Goal: Task Accomplishment & Management: Use online tool/utility

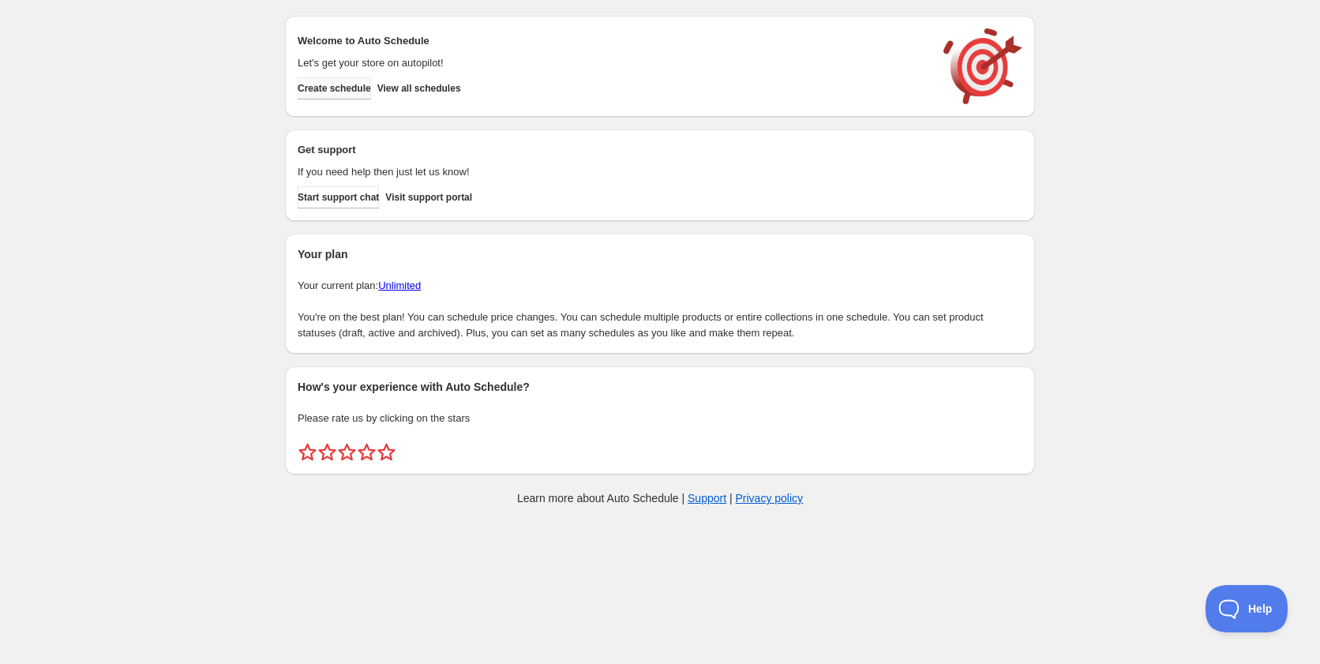
click at [366, 87] on span "Create schedule" at bounding box center [334, 88] width 73 height 13
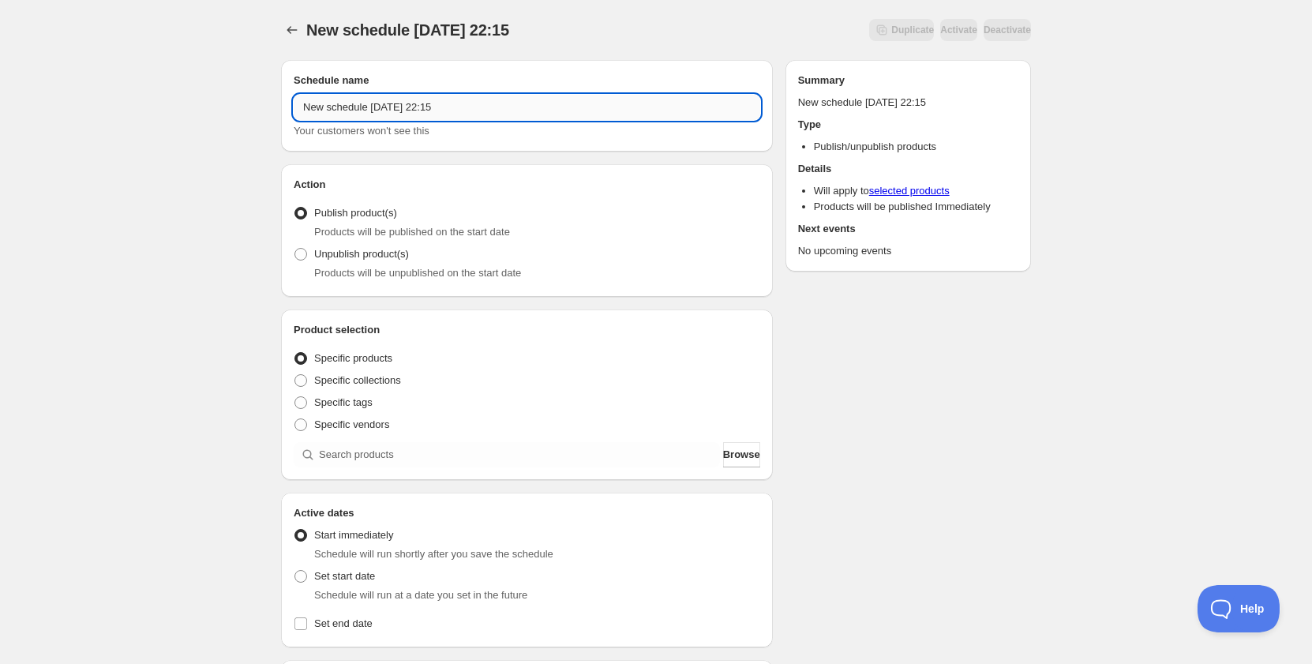
click at [432, 111] on input "New schedule [DATE] 22:15" at bounding box center [527, 107] width 467 height 25
type input "c"
type input "s"
drag, startPoint x: 369, startPoint y: 109, endPoint x: 422, endPoint y: 109, distance: 53.7
click at [422, 109] on input "Schedule for C10G25" at bounding box center [527, 107] width 467 height 25
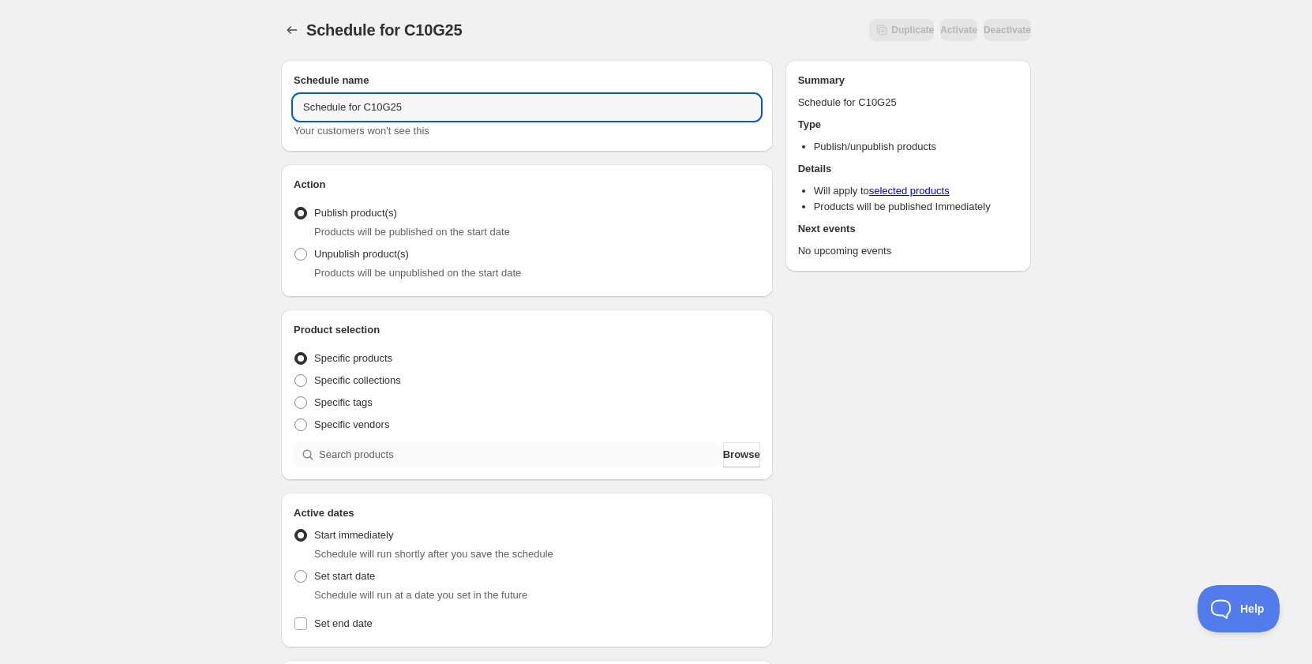
type input "Schedule for C10G25"
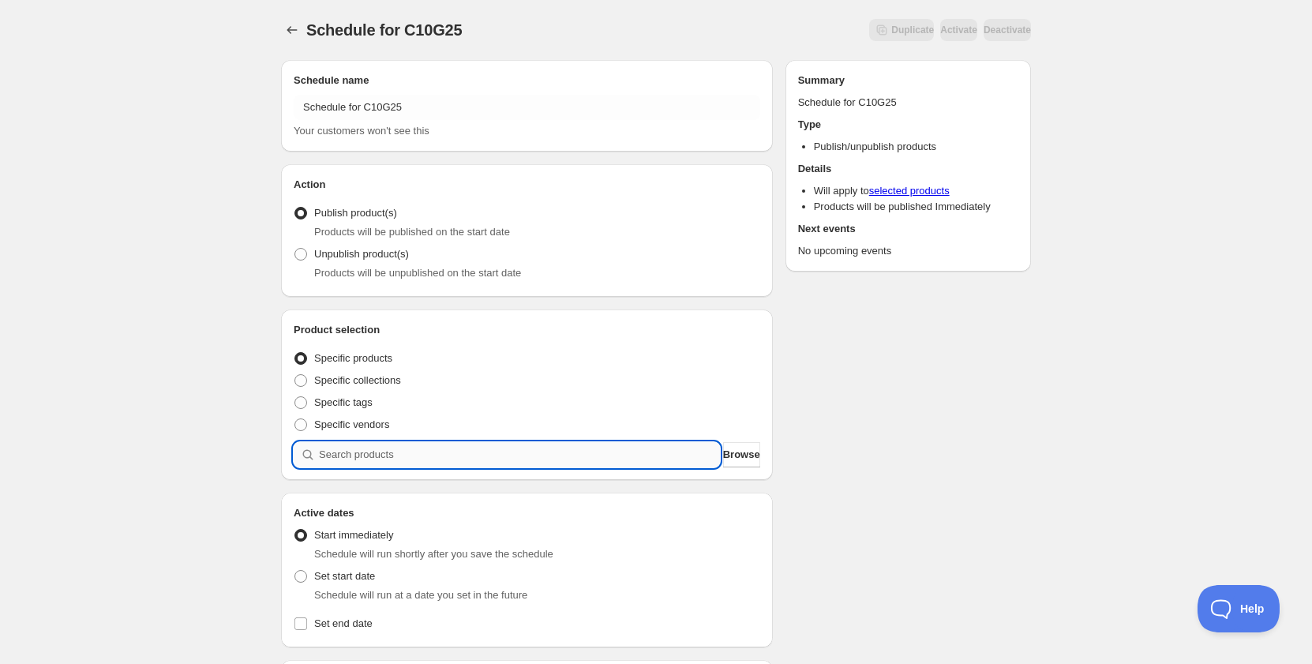
click at [403, 456] on input "search" at bounding box center [519, 454] width 401 height 25
paste input "C10G25"
type input "C10G25"
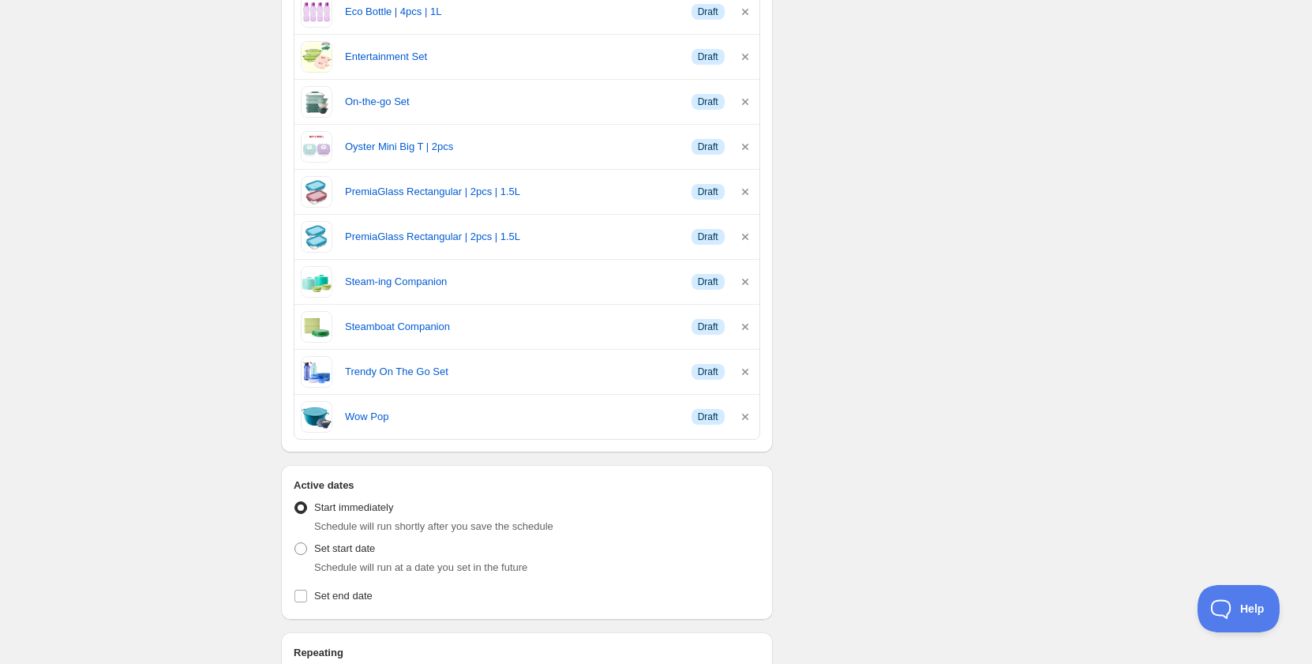
scroll to position [869, 0]
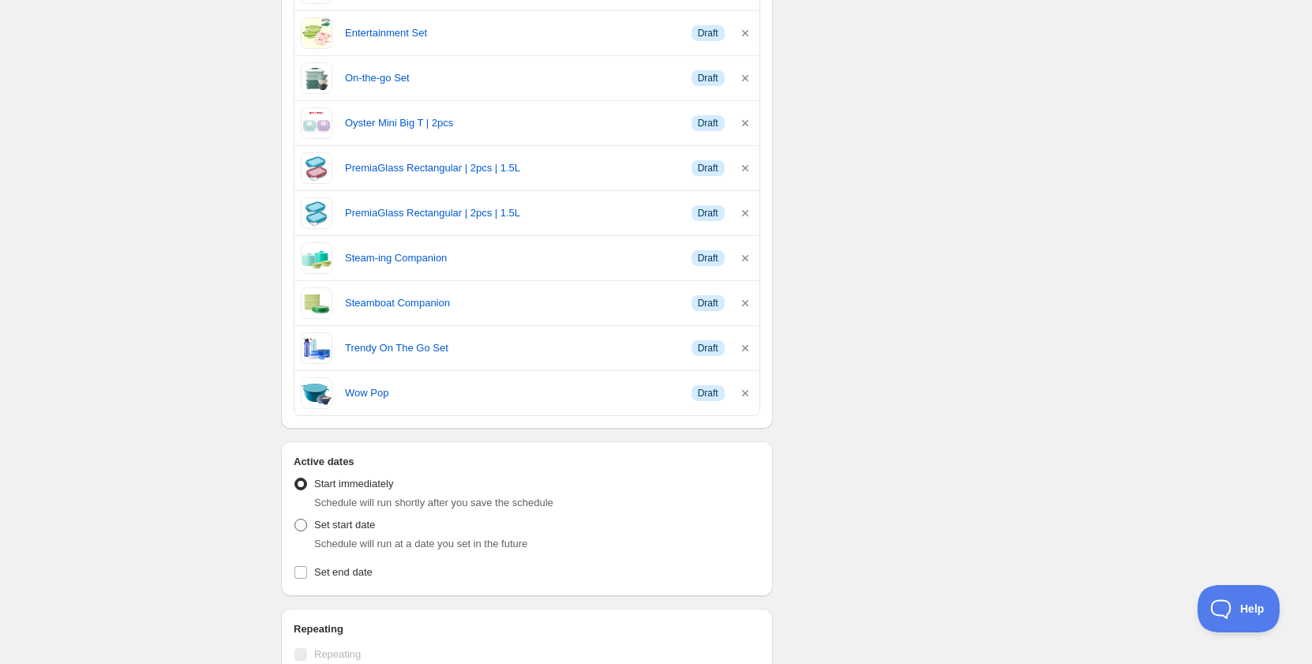
click at [335, 527] on span "Set start date" at bounding box center [344, 525] width 61 height 12
click at [295, 520] on input "Set start date" at bounding box center [295, 519] width 1 height 1
radio input "true"
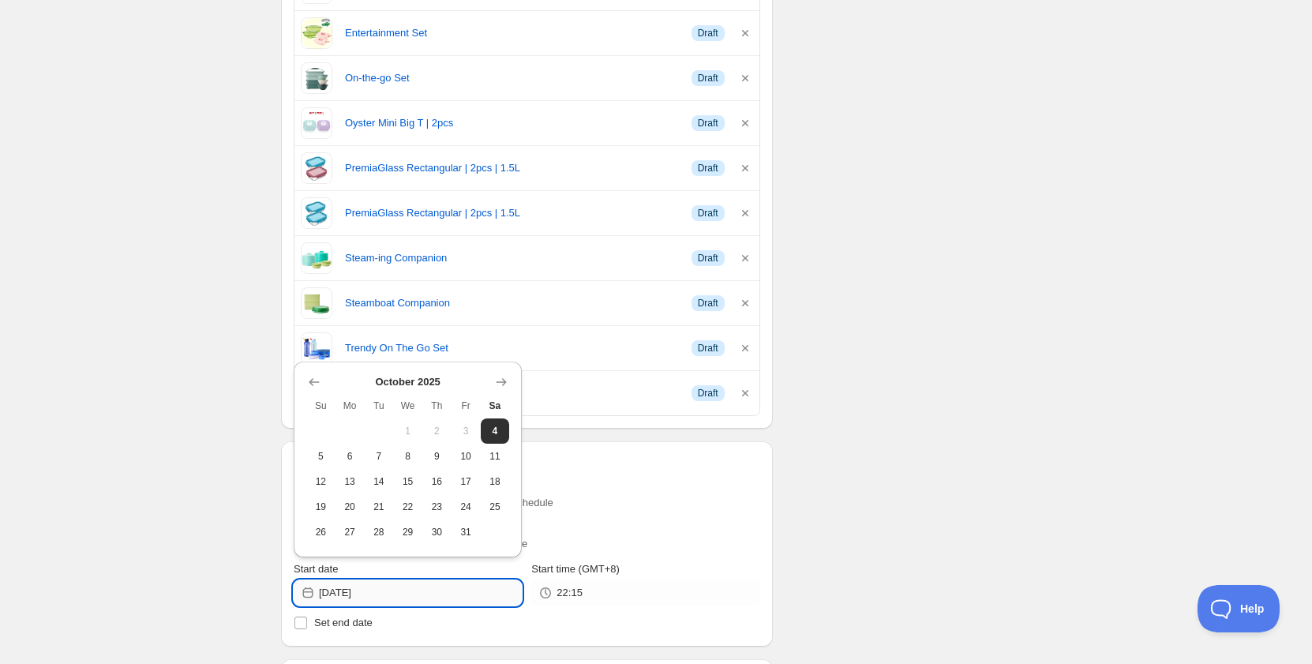
click at [345, 591] on input "[DATE]" at bounding box center [420, 592] width 203 height 25
click at [321, 463] on button "5" at bounding box center [320, 456] width 29 height 25
type input "[DATE]"
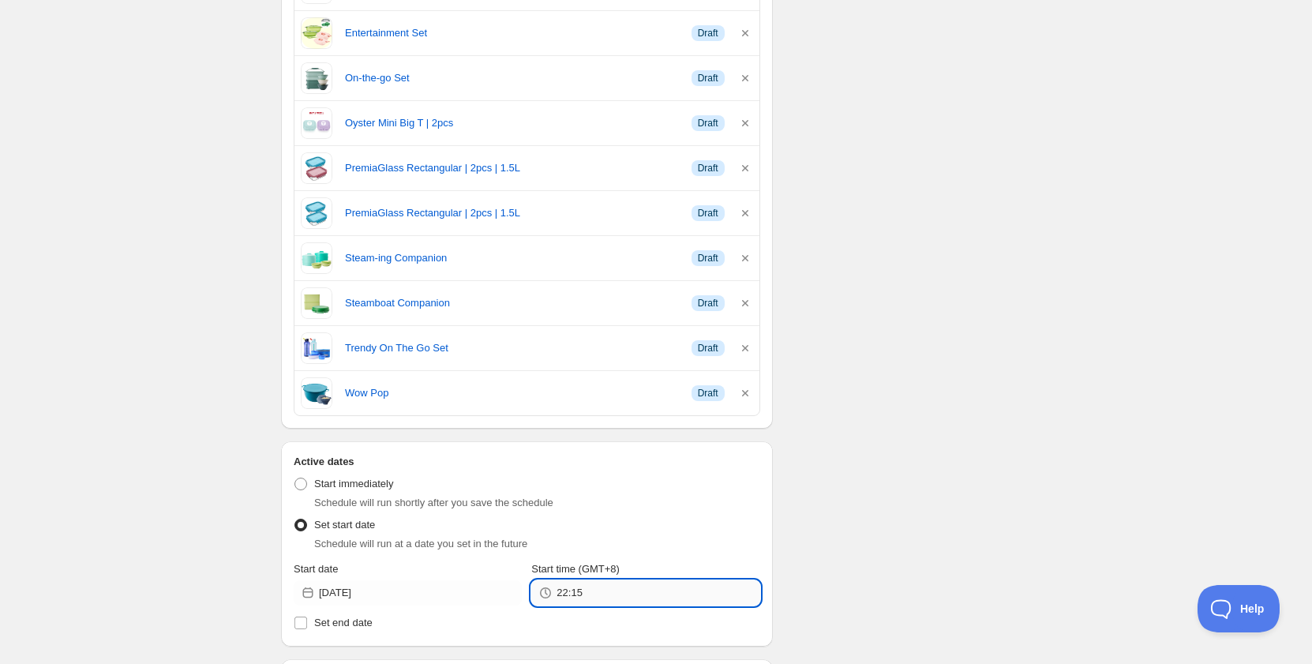
click at [585, 595] on input "22:15" at bounding box center [658, 592] width 203 height 25
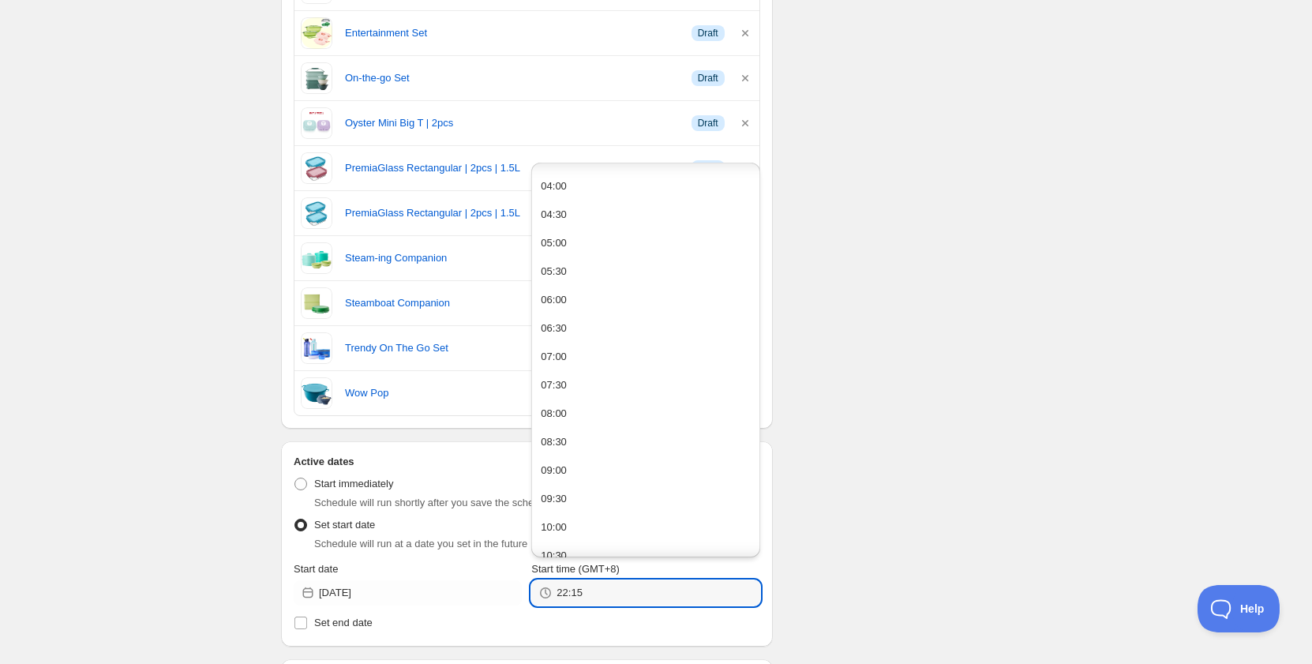
scroll to position [316, 0]
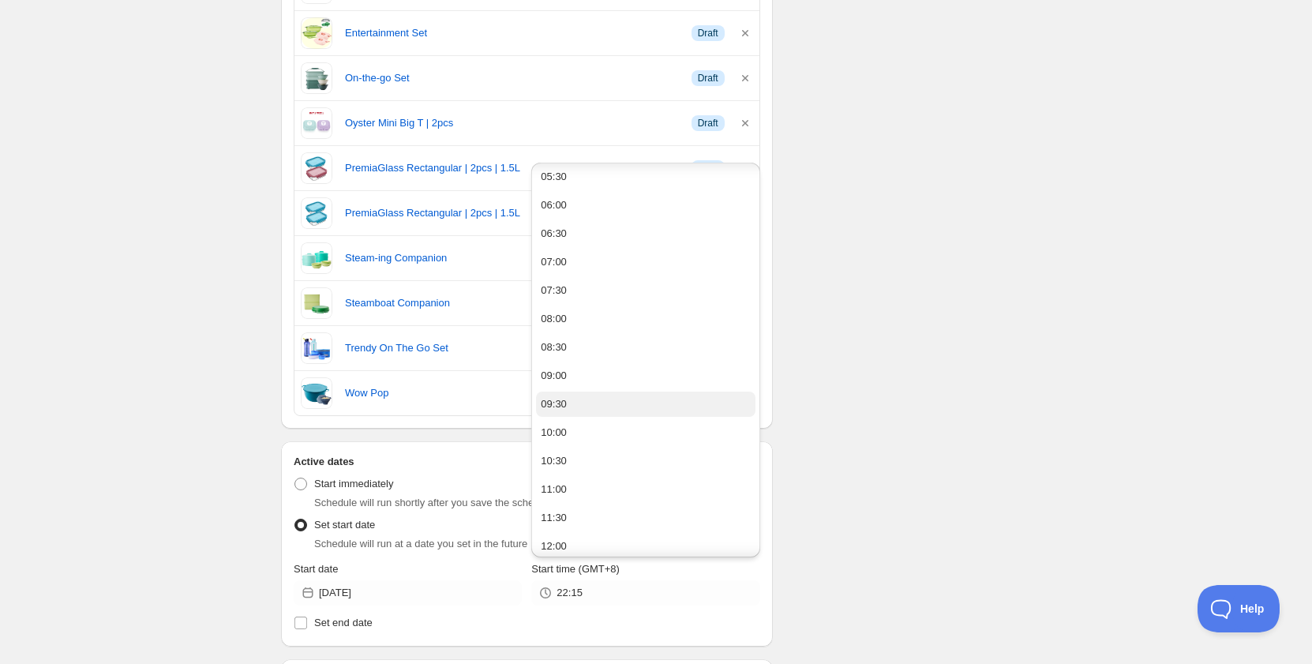
click at [557, 403] on div "09:30" at bounding box center [554, 404] width 26 height 16
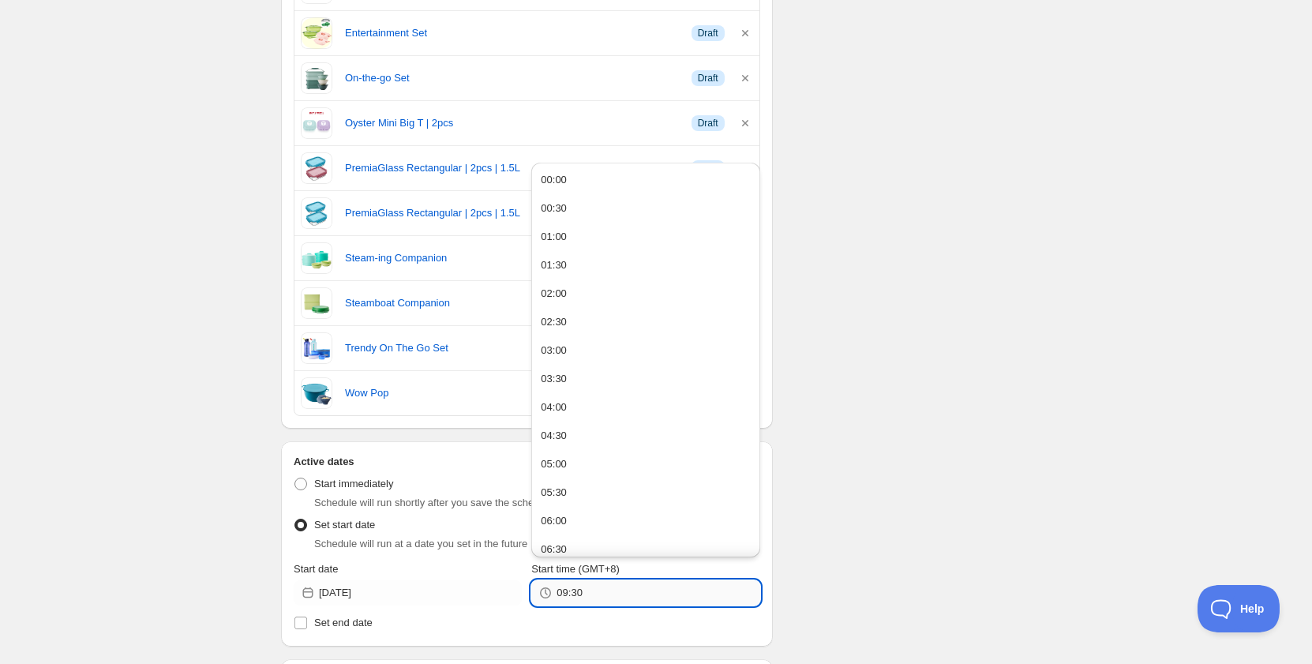
drag, startPoint x: 573, startPoint y: 591, endPoint x: 595, endPoint y: 595, distance: 21.6
click at [595, 595] on input "09:30" at bounding box center [658, 592] width 203 height 25
type input "09:55"
click at [865, 562] on div "Schedule name Schedule for C10G25 Your customers won't see this Action Action P…" at bounding box center [649, 175] width 763 height 1992
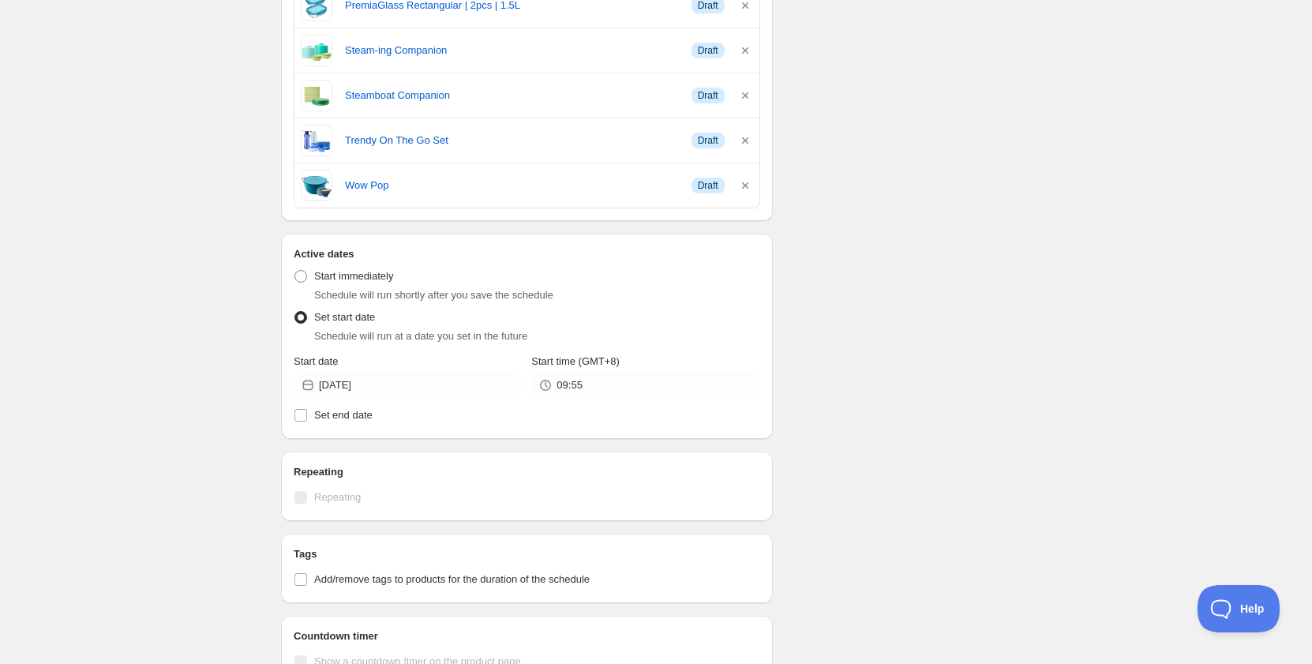
scroll to position [1105, 0]
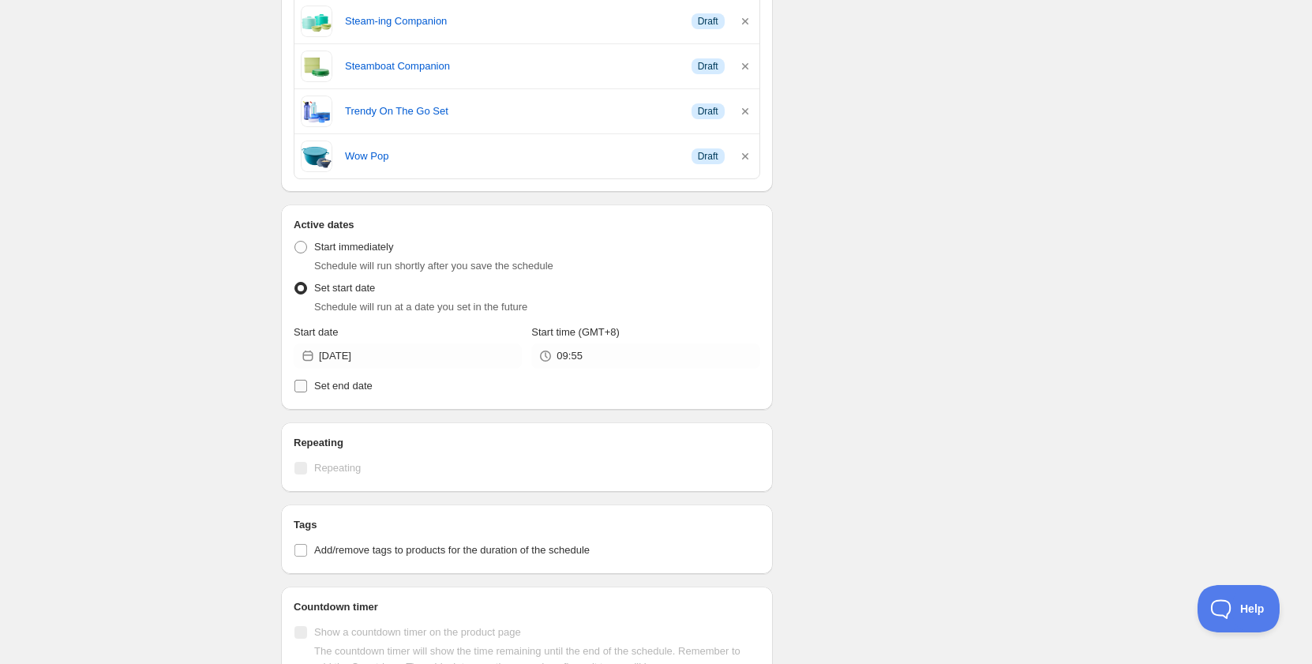
click at [353, 388] on span "Set end date" at bounding box center [343, 386] width 58 height 12
click at [307, 388] on input "Set end date" at bounding box center [301, 386] width 13 height 13
checkbox input "true"
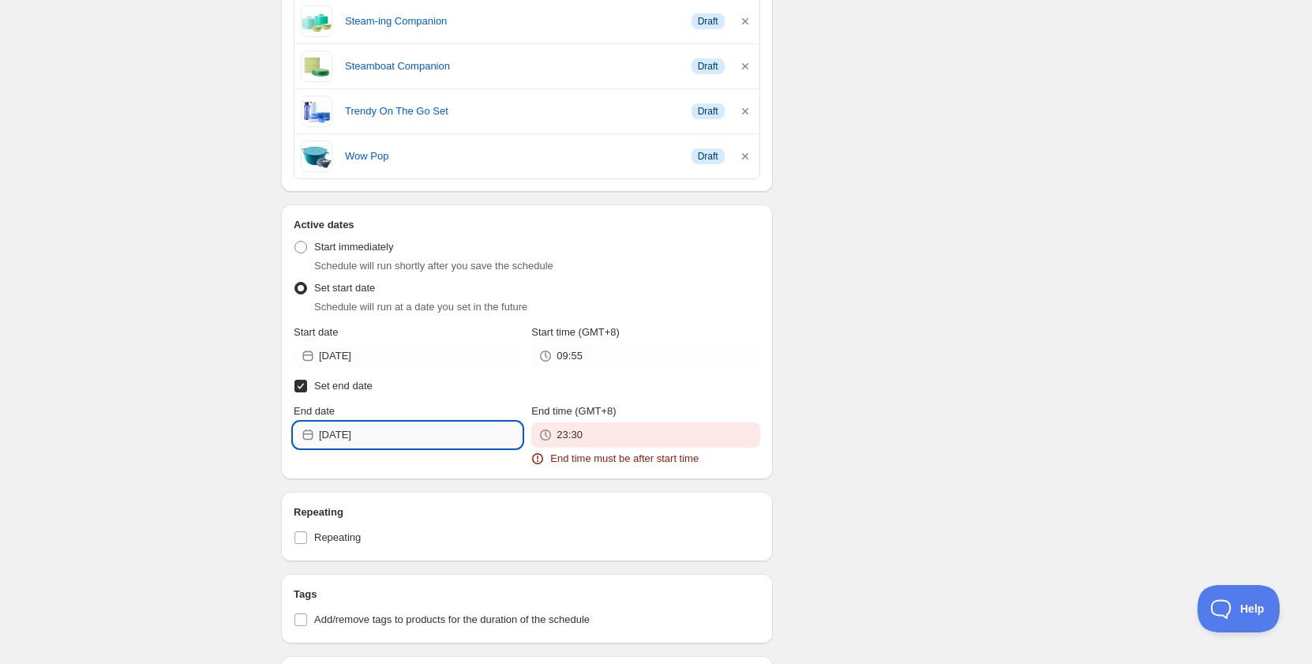
click at [362, 437] on input "[DATE]" at bounding box center [420, 434] width 203 height 25
click at [377, 548] on span "7" at bounding box center [379, 546] width 17 height 13
type input "[DATE]"
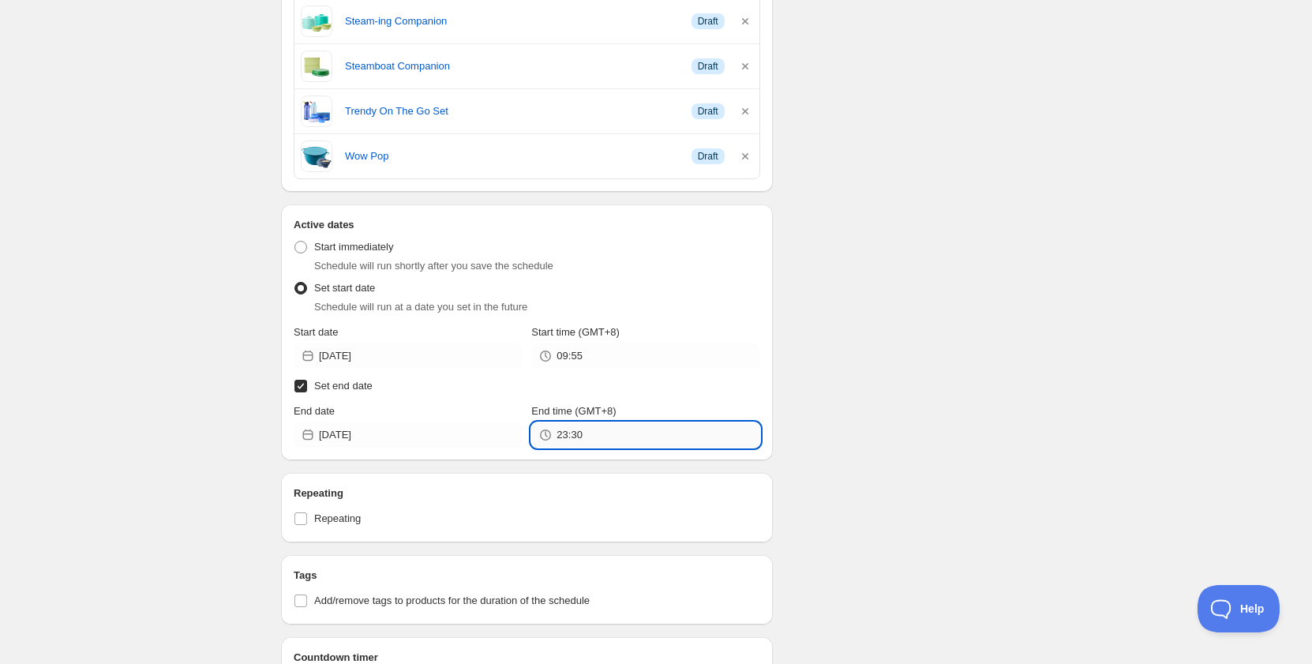
click at [587, 435] on input "23:30" at bounding box center [658, 434] width 203 height 25
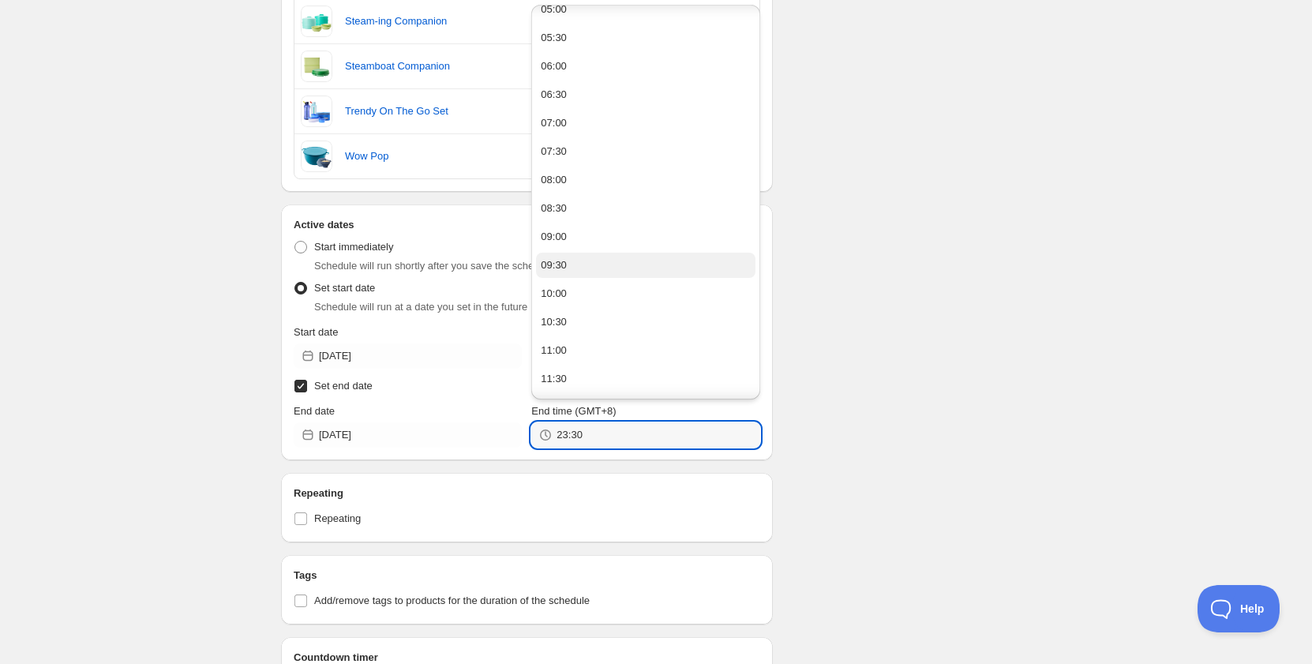
scroll to position [395, 0]
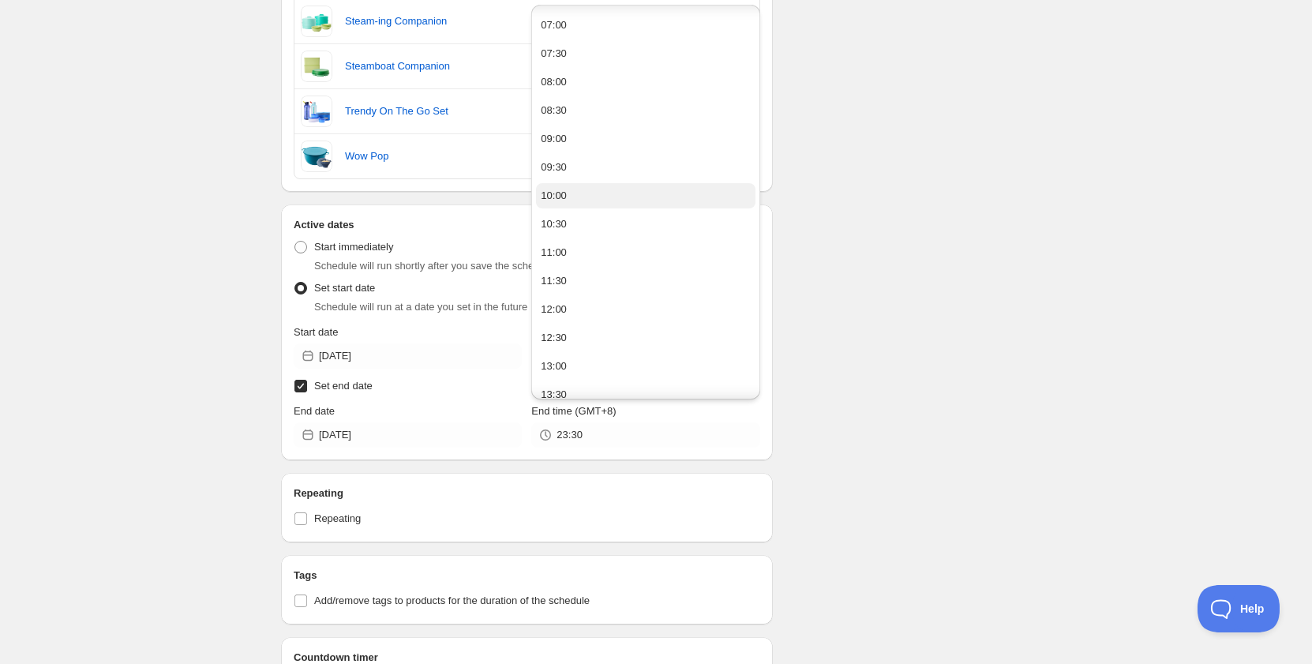
click at [603, 201] on button "10:00" at bounding box center [645, 195] width 219 height 25
type input "10:00"
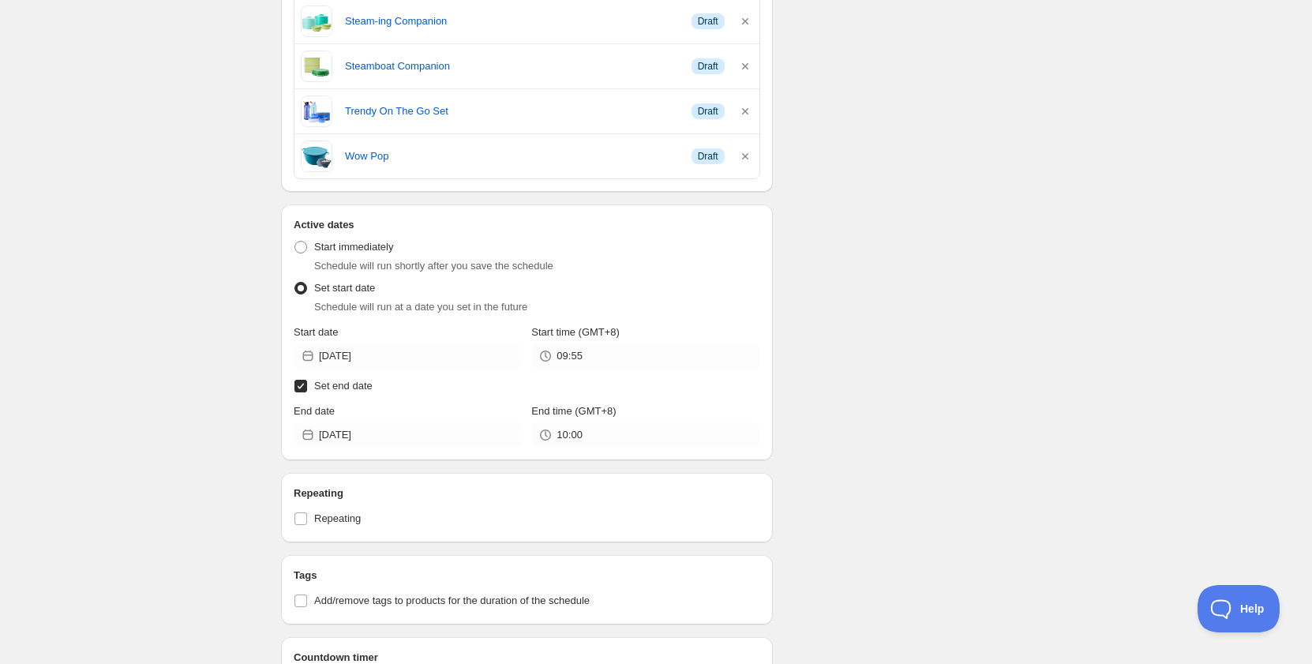
click at [842, 306] on div "Schedule name Schedule for C10G25 Your customers won't see this Action Action P…" at bounding box center [649, 1] width 763 height 2118
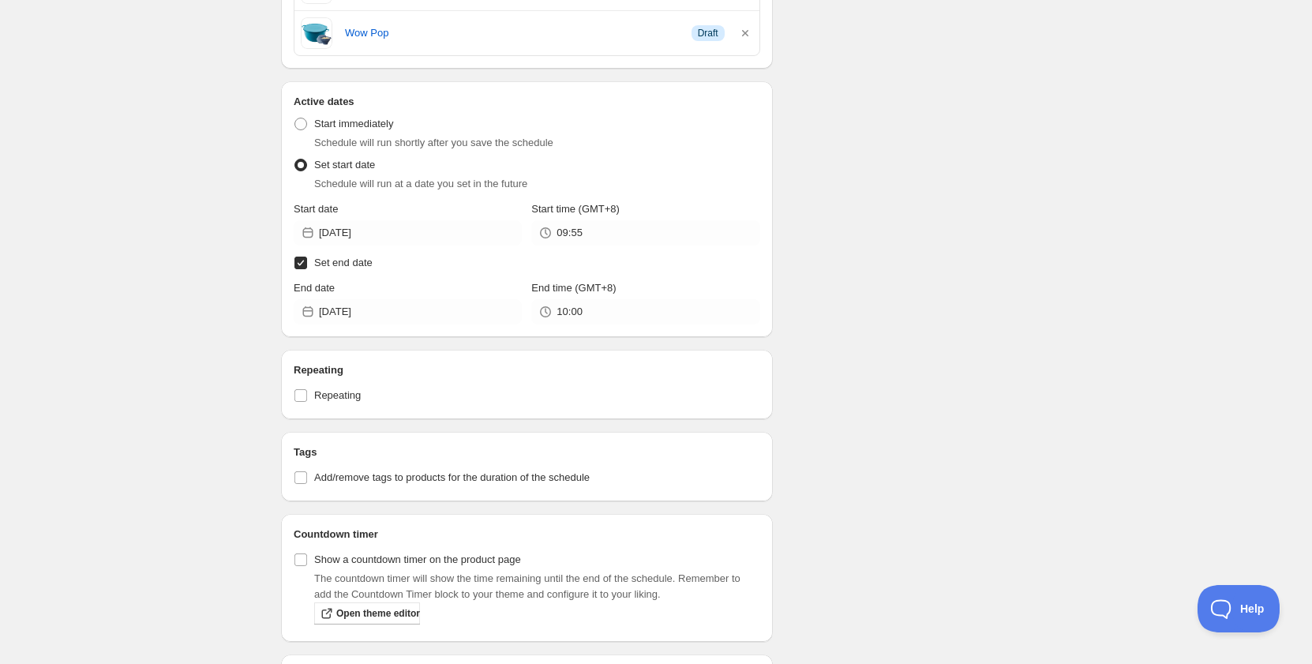
scroll to position [1263, 0]
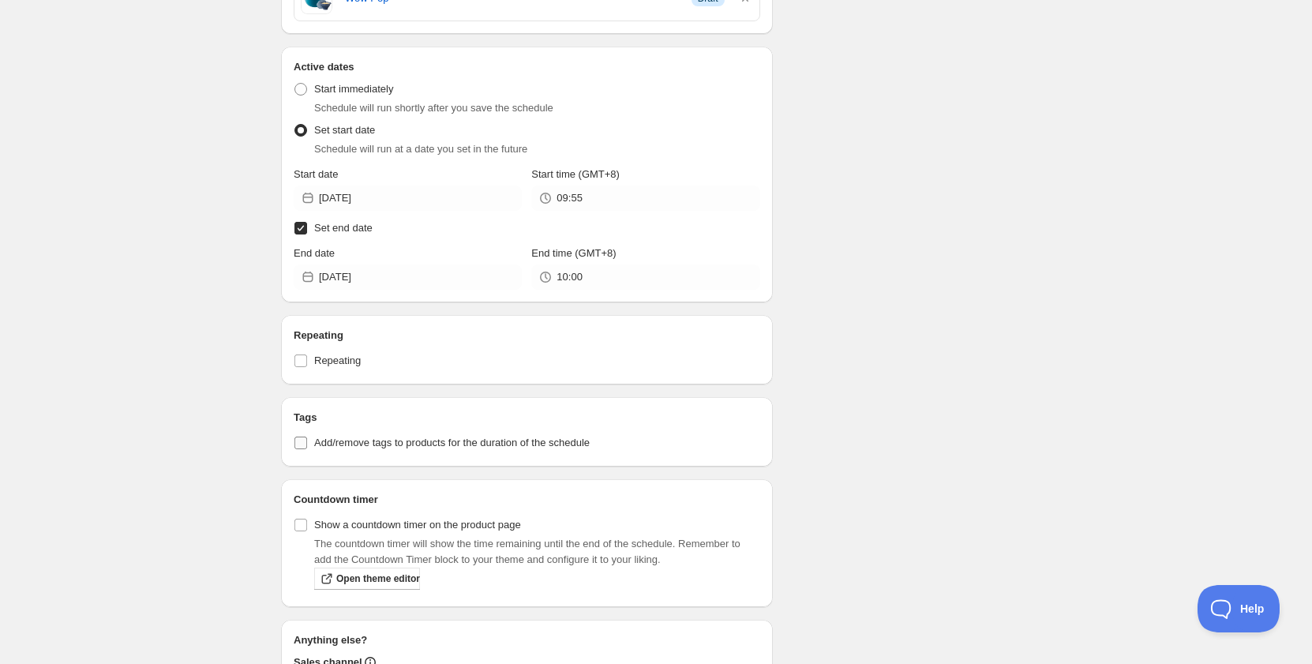
click at [420, 451] on label "Add/remove tags to products for the duration of the schedule" at bounding box center [527, 443] width 467 height 22
click at [307, 449] on input "Add/remove tags to products for the duration of the schedule" at bounding box center [301, 443] width 13 height 13
checkbox input "true"
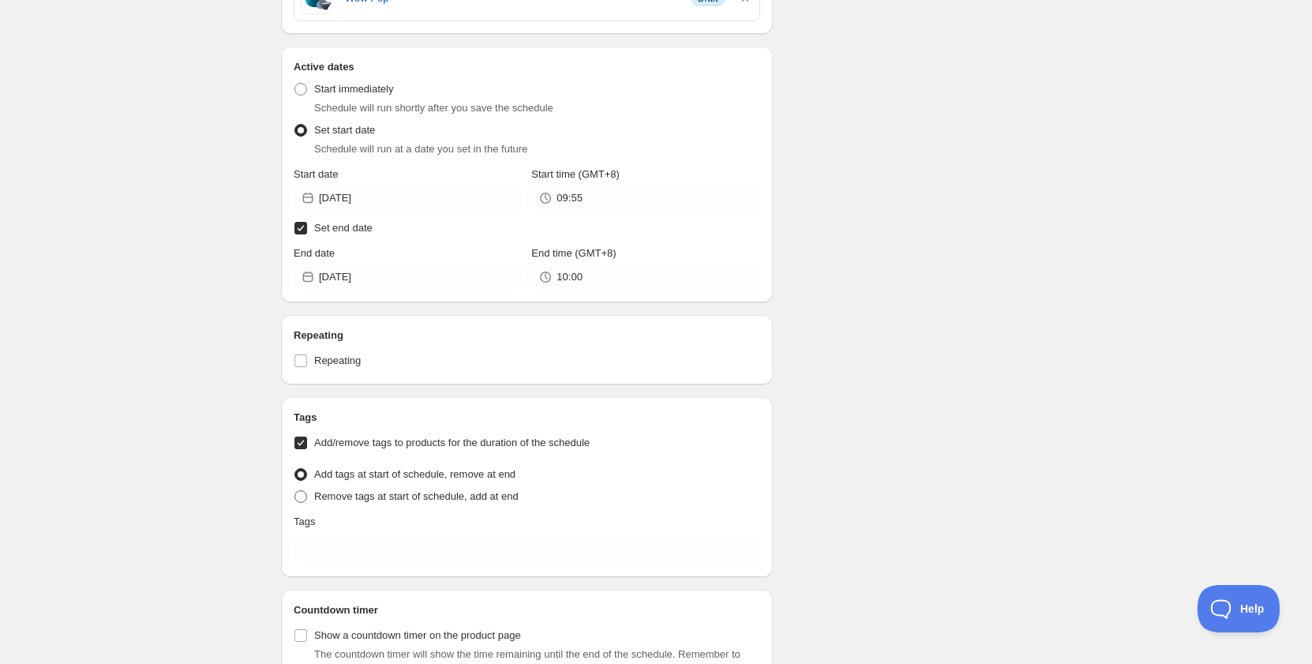
click at [393, 504] on span "Remove tags at start of schedule, add at end" at bounding box center [416, 497] width 204 height 16
click at [295, 491] on input "Remove tags at start of schedule, add at end" at bounding box center [295, 490] width 1 height 1
radio input "true"
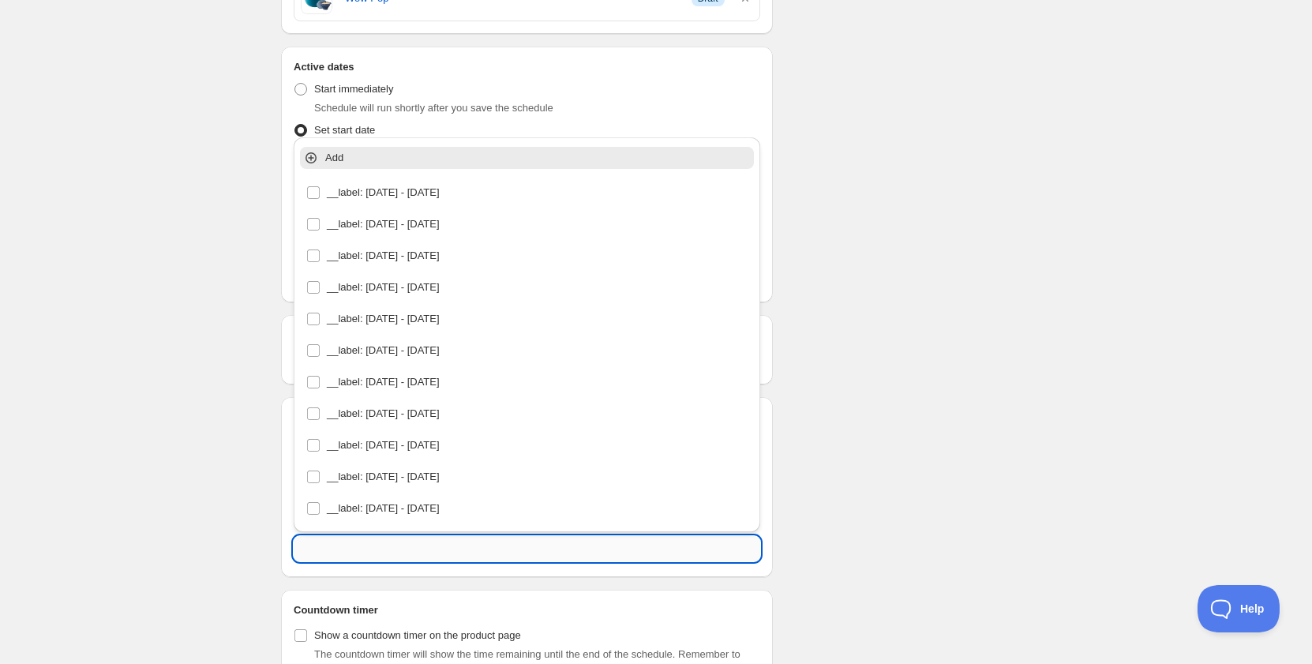
click at [393, 540] on input "text" at bounding box center [527, 548] width 467 height 25
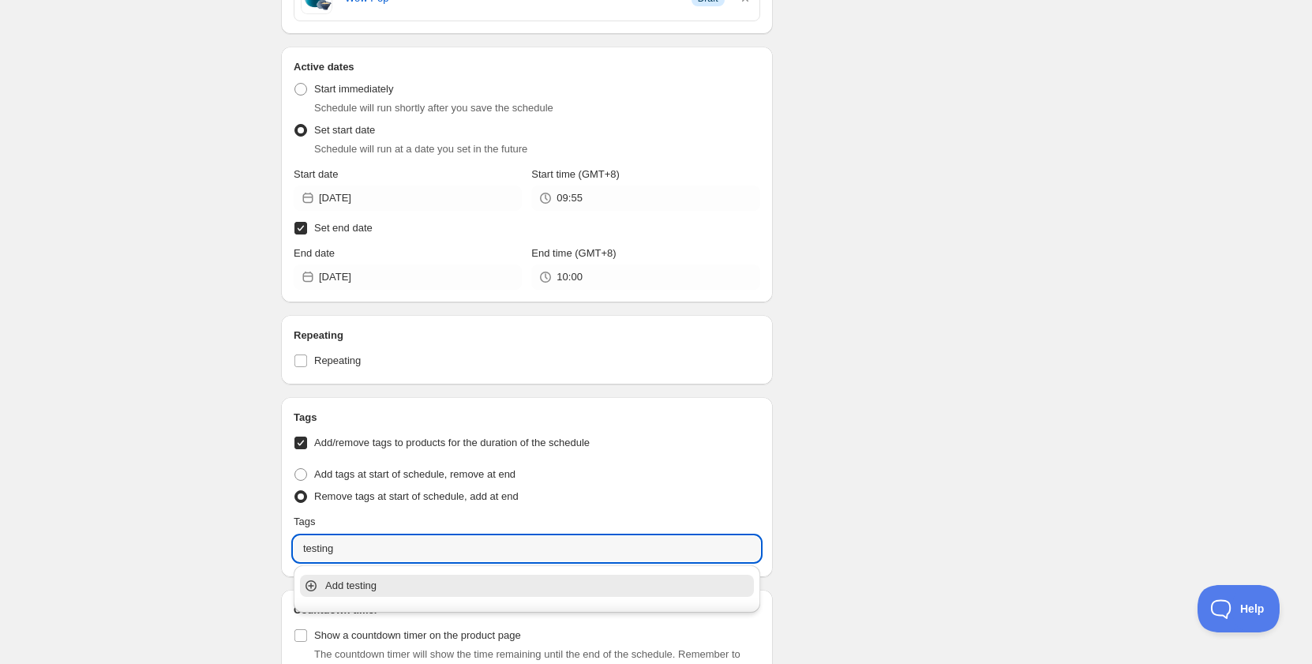
type input "testing"
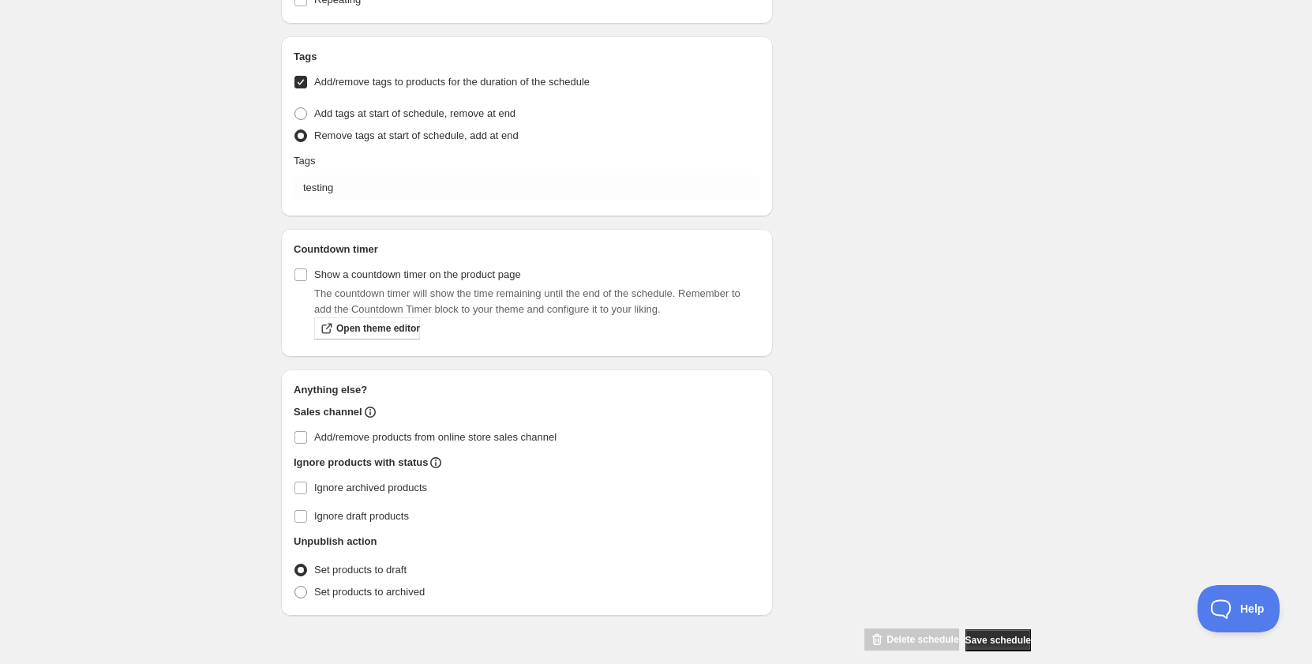
scroll to position [1642, 0]
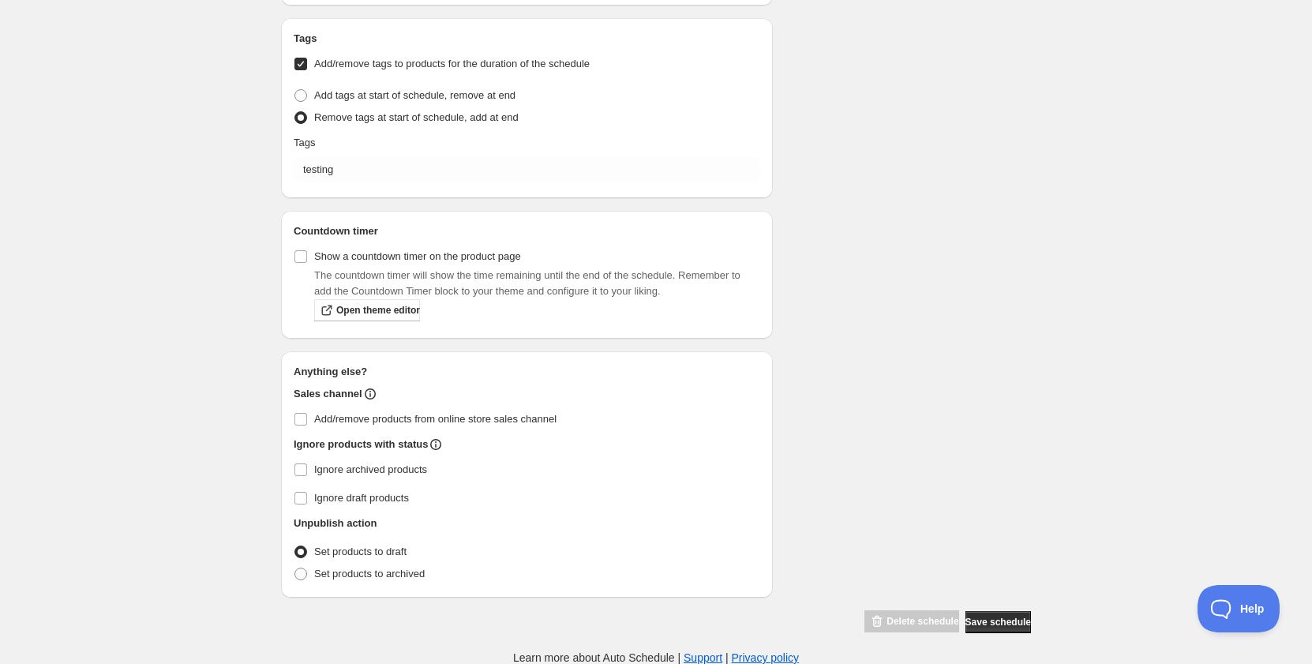
click at [337, 400] on h2 "Sales channel" at bounding box center [328, 394] width 69 height 16
click at [330, 424] on span "Add/remove products from online store sales channel" at bounding box center [435, 419] width 242 height 12
click at [307, 424] on input "Add/remove products from online store sales channel" at bounding box center [301, 419] width 13 height 13
checkbox input "true"
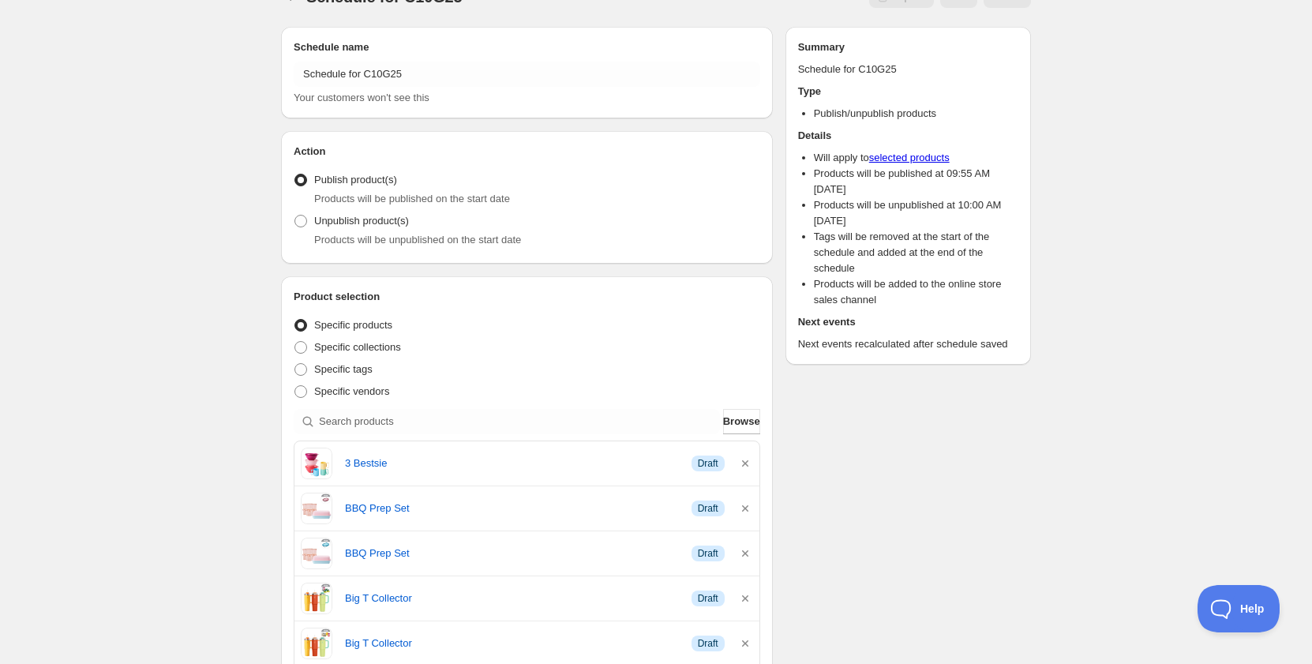
scroll to position [0, 0]
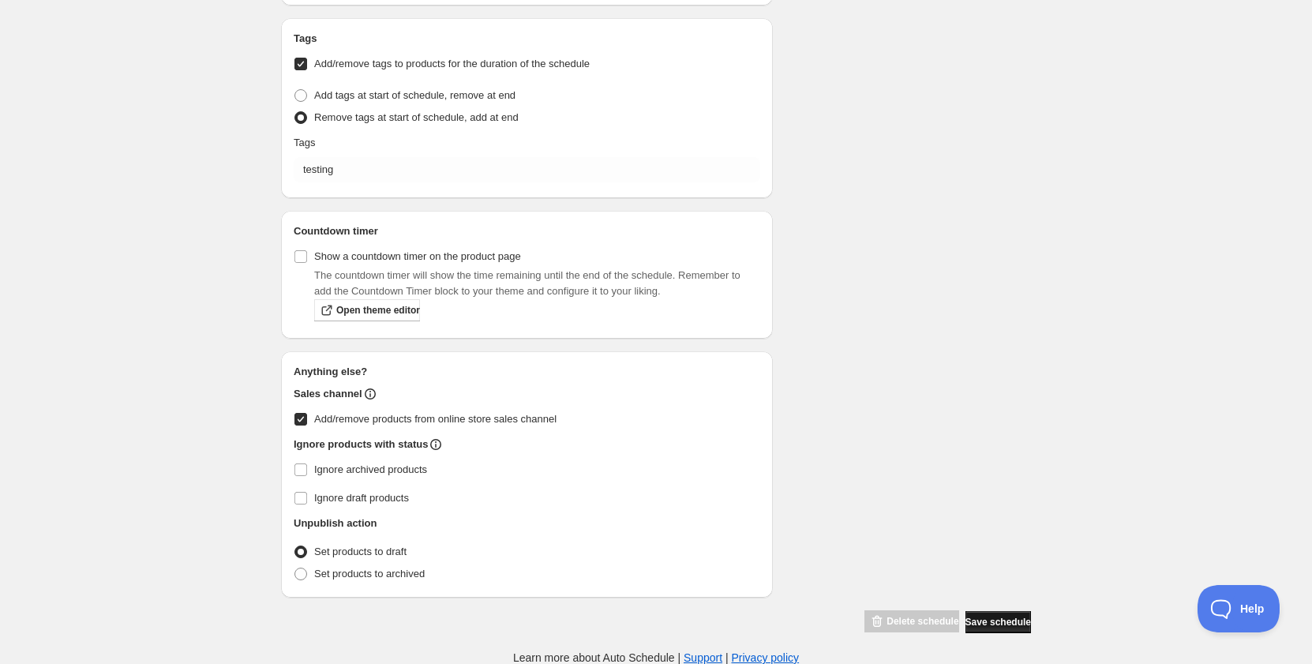
click at [989, 611] on button "Save schedule" at bounding box center [999, 622] width 66 height 22
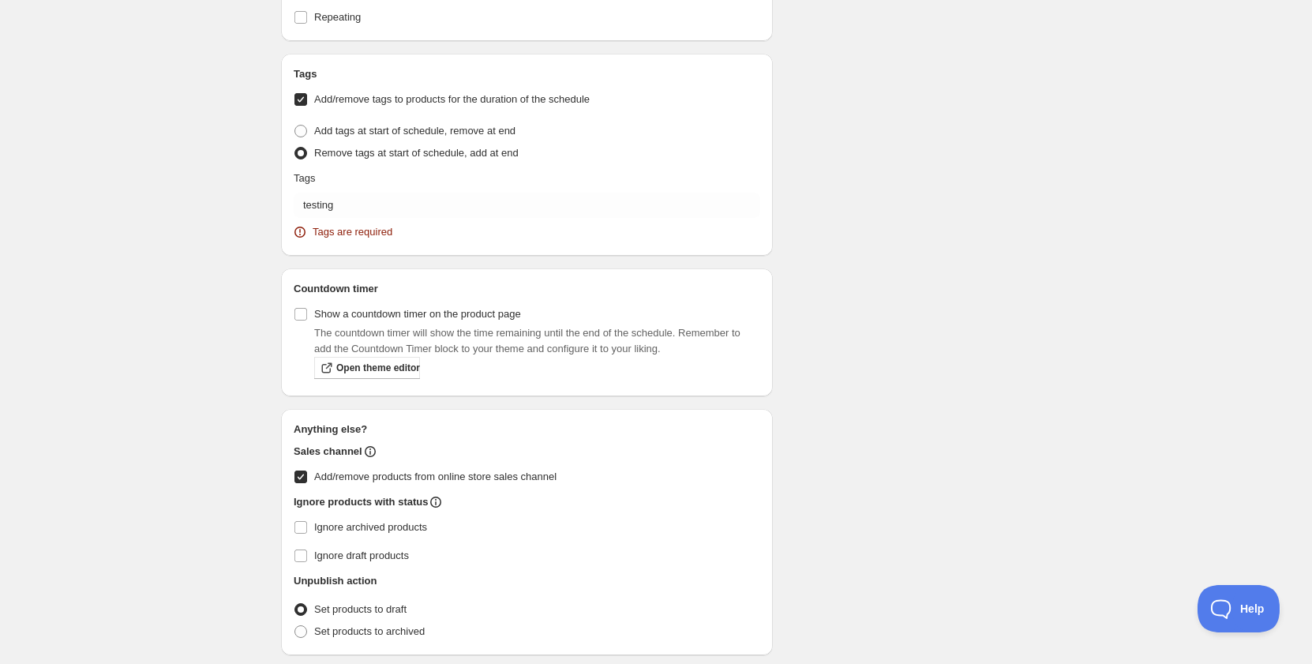
scroll to position [1737, 0]
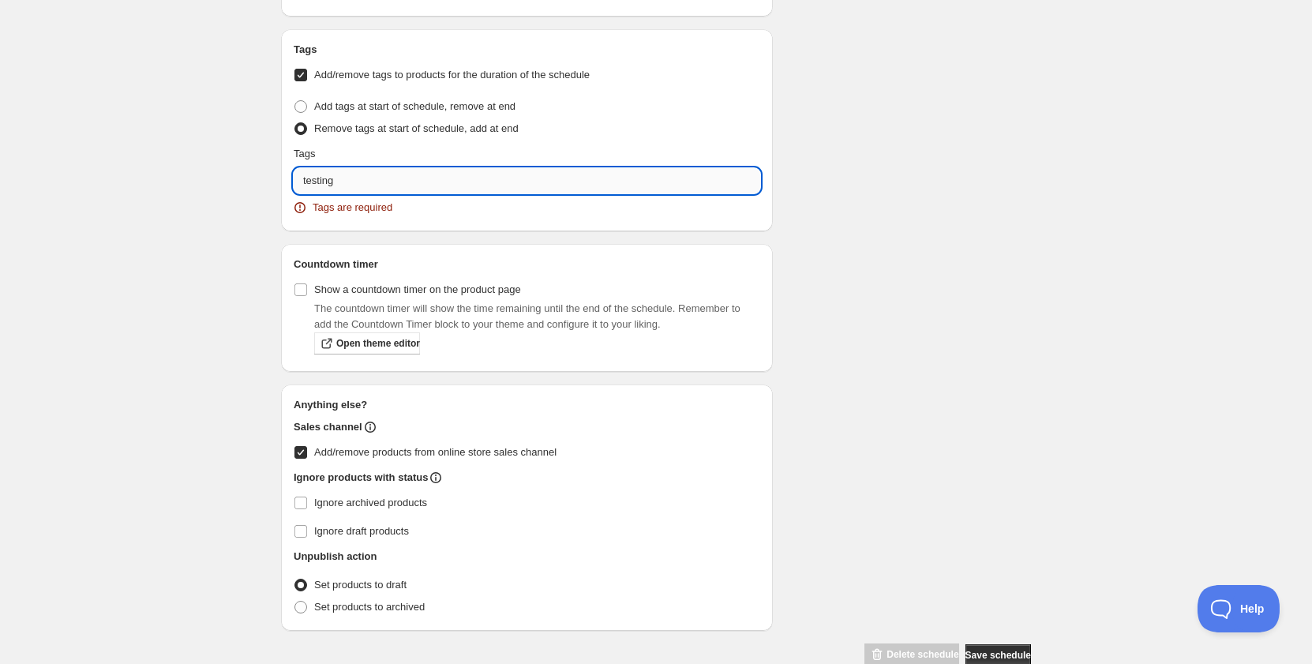
click at [428, 184] on input "testing" at bounding box center [527, 180] width 467 height 25
click at [366, 212] on p "Add testing" at bounding box center [538, 218] width 426 height 16
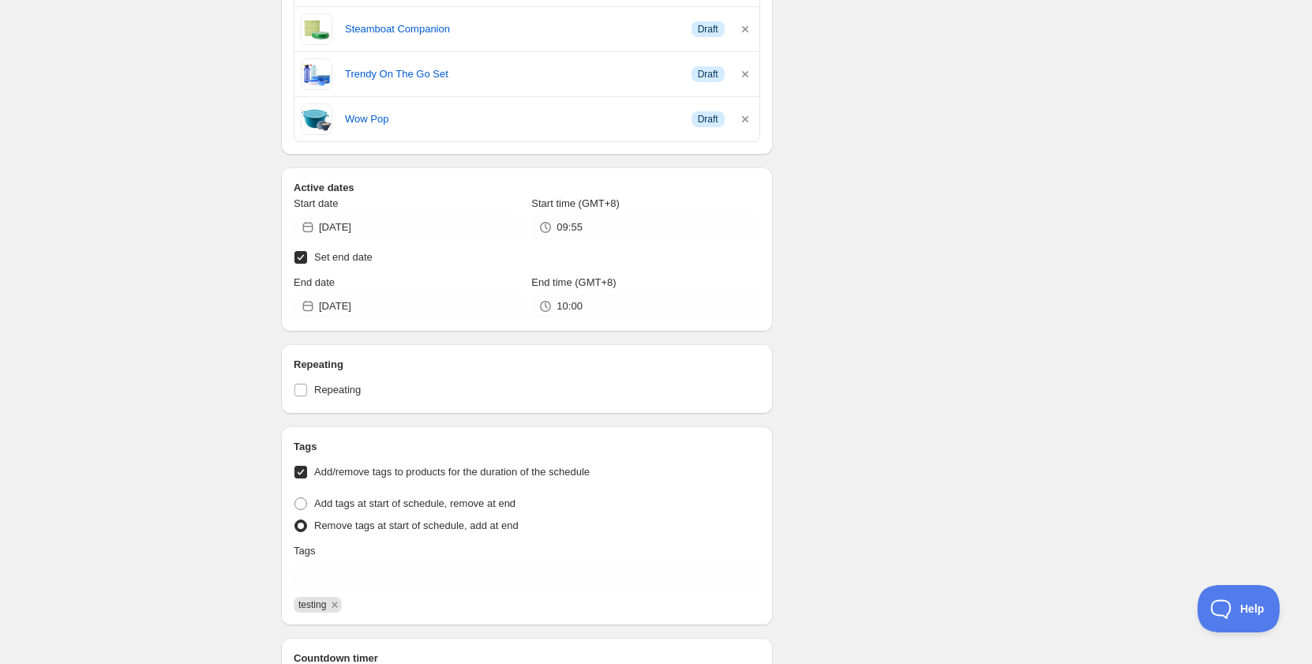
scroll to position [987, 0]
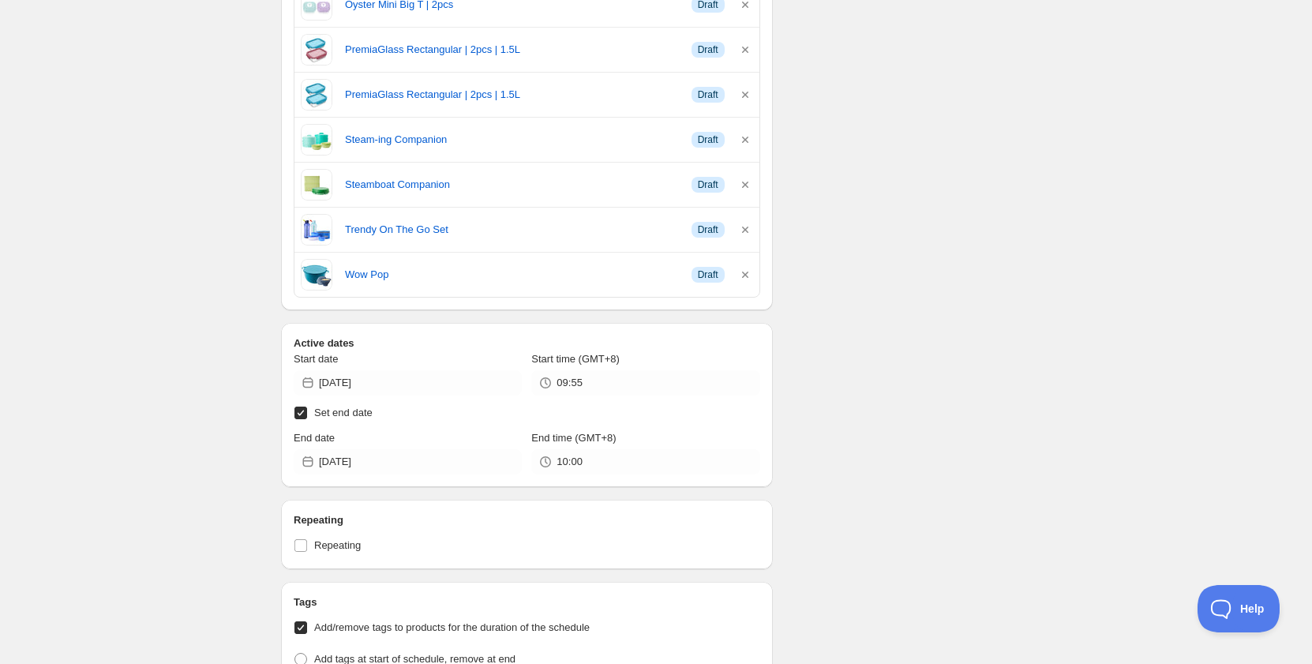
click at [936, 344] on div "Schedule name Schedule for C10G25 Your customers won't see this Action Action P…" at bounding box center [649, 138] width 763 height 2156
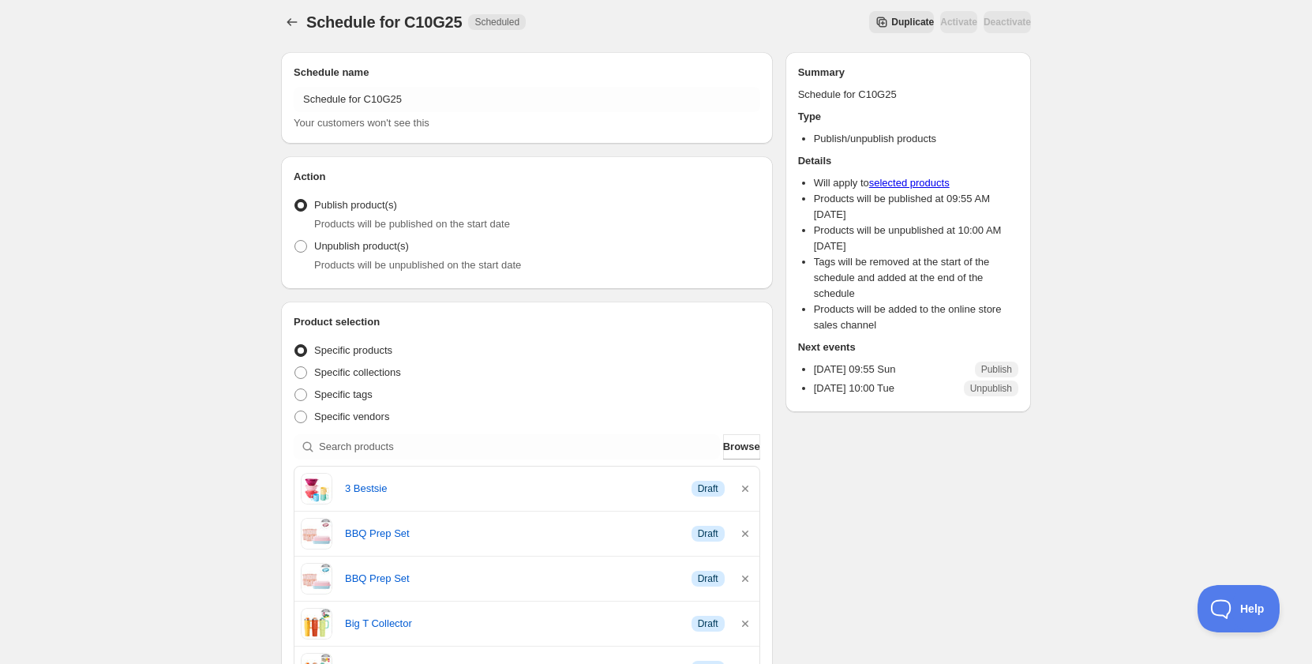
scroll to position [0, 0]
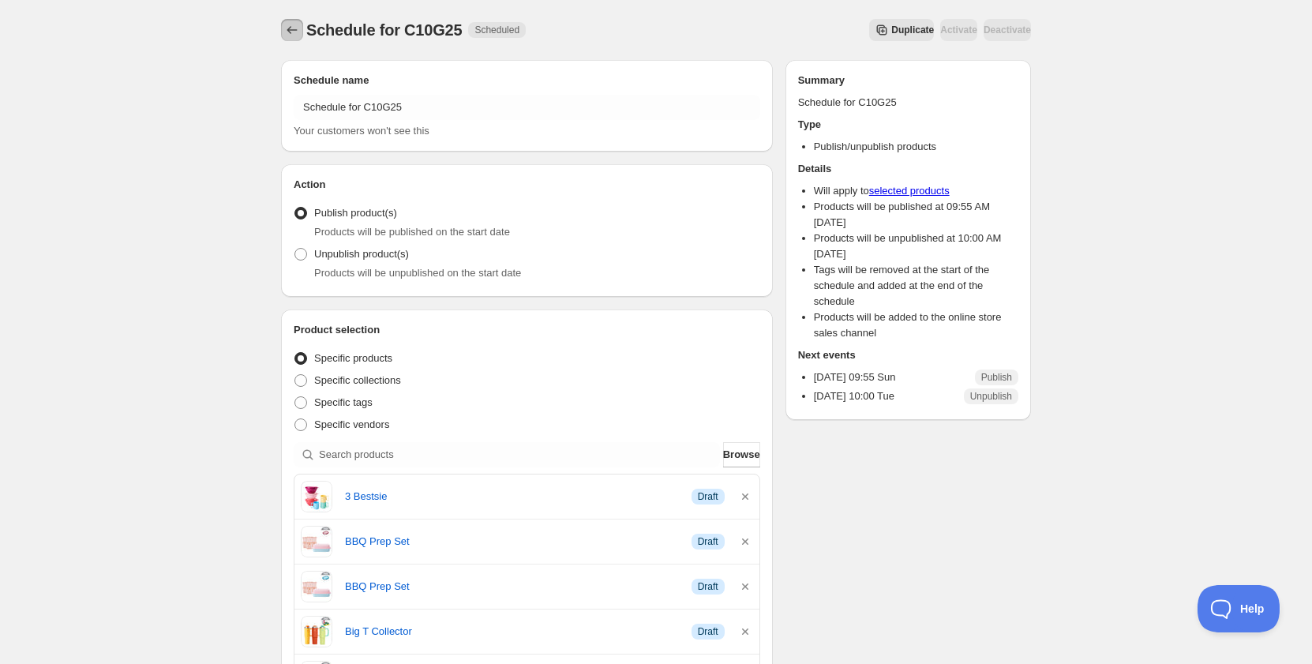
click at [290, 21] on button "Schedules" at bounding box center [292, 30] width 22 height 22
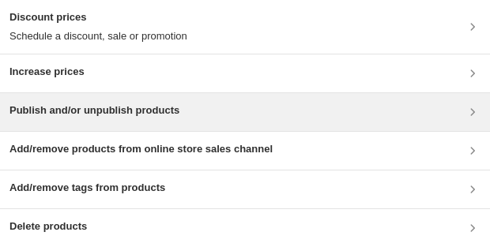
click at [144, 118] on h3 "Publish and/or unpublish products" at bounding box center [94, 111] width 170 height 16
